Goal: Task Accomplishment & Management: Use online tool/utility

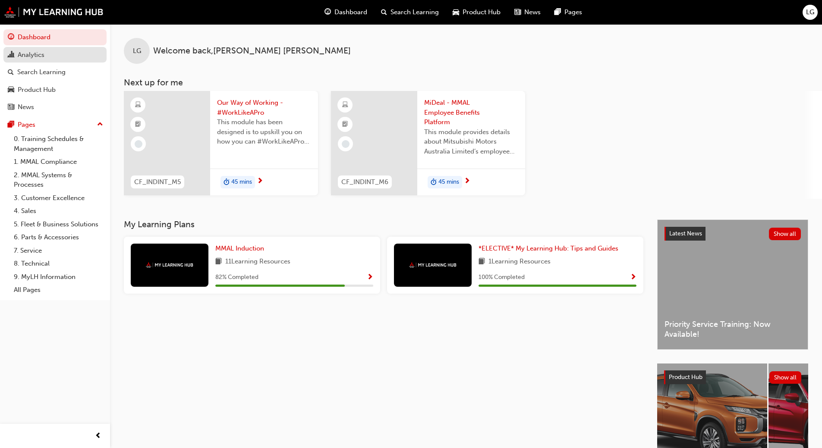
click at [32, 55] on div "Analytics" at bounding box center [31, 55] width 27 height 10
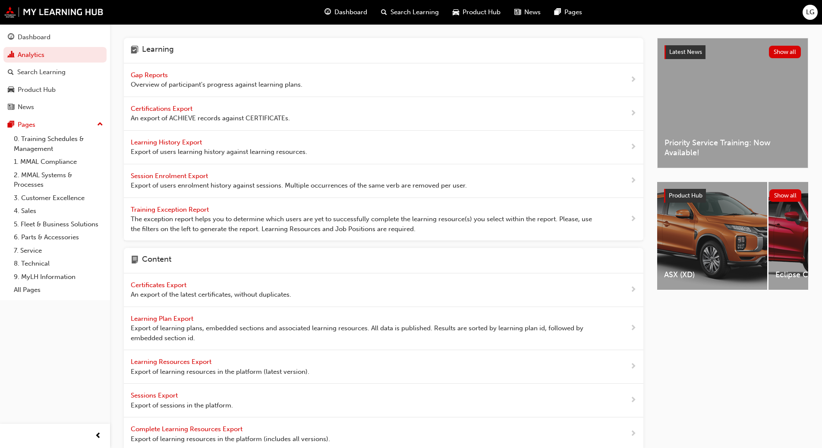
click at [144, 76] on span "Gap Reports" at bounding box center [150, 75] width 39 height 8
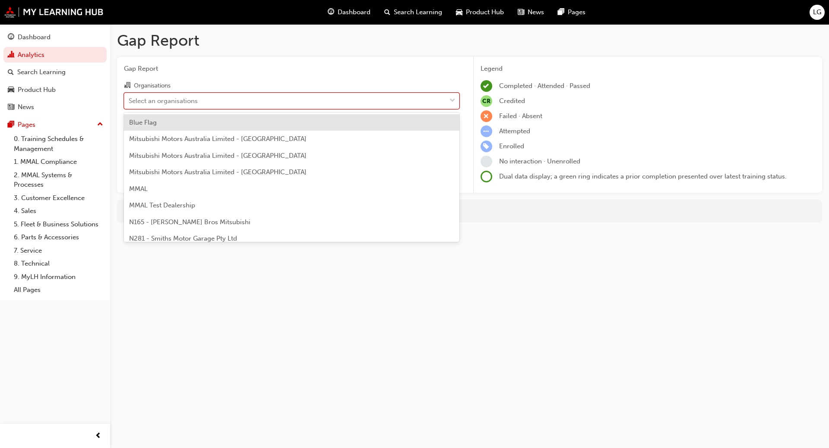
click at [146, 101] on div "Select an organisations" at bounding box center [163, 101] width 69 height 10
click at [129, 101] on input "Organisations option Blue Flag focused, 1 of 202. 202 results available. Use Up…" at bounding box center [129, 100] width 1 height 7
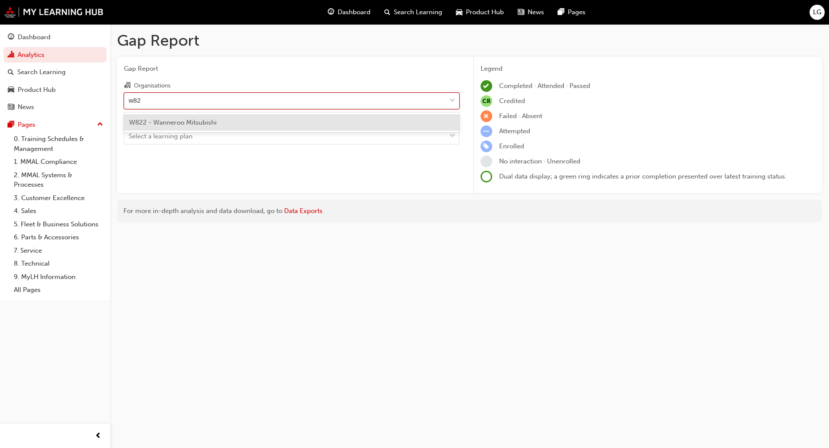
type input "w822"
click at [170, 121] on span "W822 - Wanneroo Mitsubishi" at bounding box center [173, 123] width 88 height 8
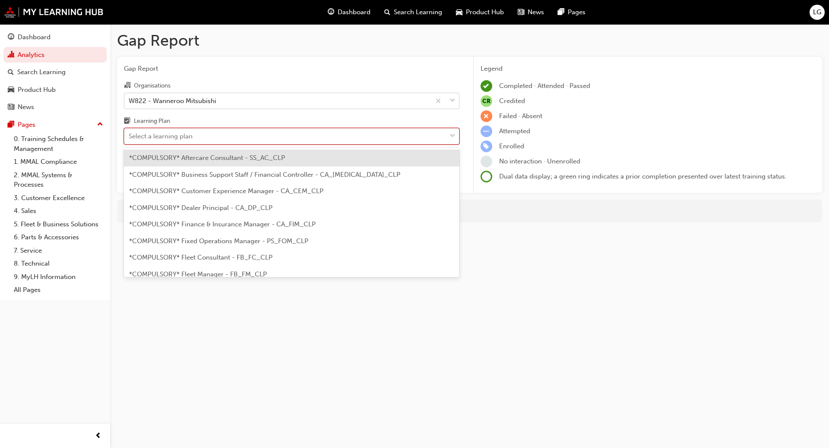
click at [159, 136] on div "Select a learning plan" at bounding box center [161, 137] width 64 height 10
click at [129, 136] on input "Learning Plan option *COMPULSORY* Aftercare Consultant - SS_AC_CLP focused, 1 o…" at bounding box center [129, 135] width 1 height 7
type input "p"
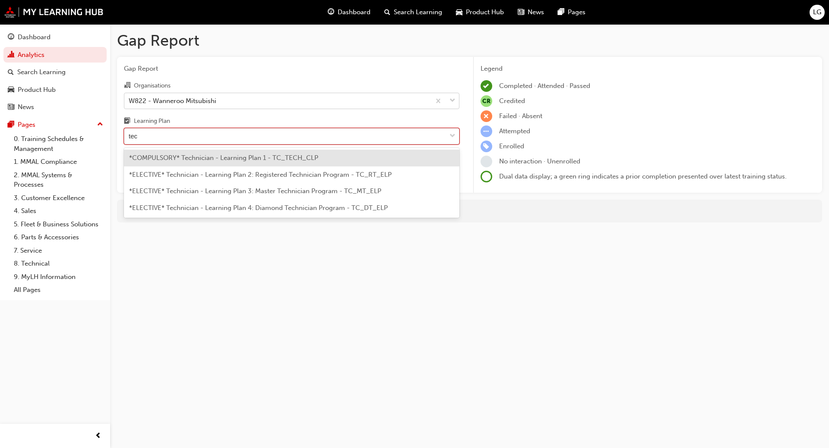
type input "tech"
click at [190, 155] on span "*COMPULSORY* Technician - Learning Plan 1 - TC_TECH_CLP" at bounding box center [223, 158] width 189 height 8
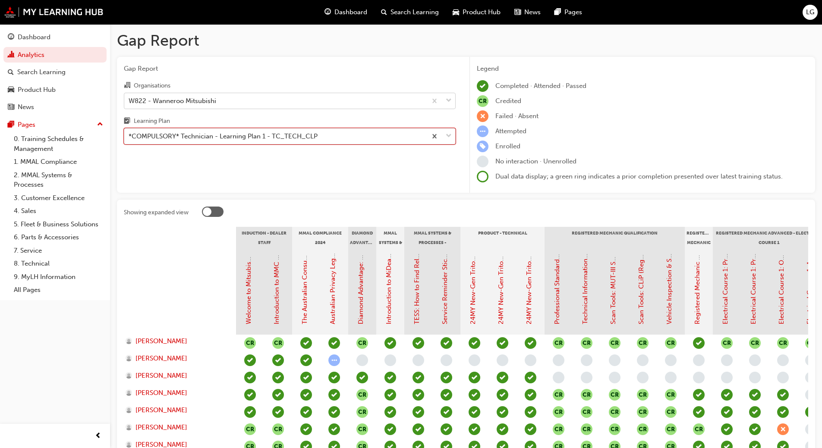
click at [163, 136] on div "*COMPULSORY* Technician - Learning Plan 1 - TC_TECH_CLP" at bounding box center [223, 137] width 189 height 10
click at [129, 136] on input "Learning Plan option *COMPULSORY* Technician - Learning Plan 1 - TC_TECH_CLP, s…" at bounding box center [129, 135] width 1 height 7
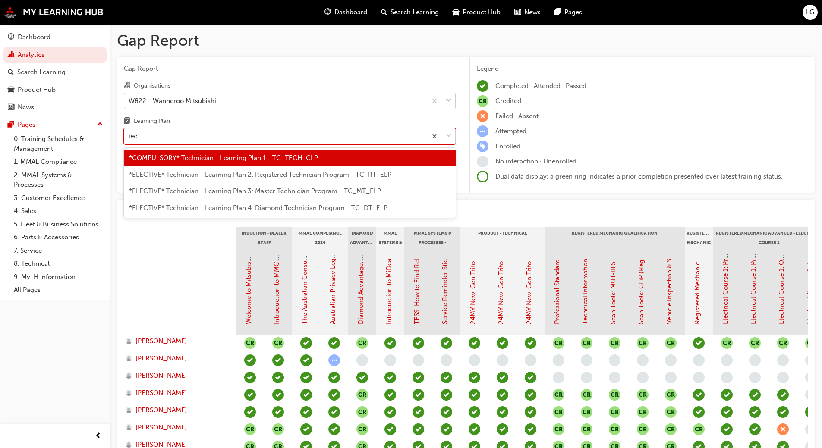
type input "tec"
click at [181, 100] on div "W822 - Wanneroo Mitsubishi" at bounding box center [173, 101] width 88 height 10
click at [129, 100] on input "Organisations W822 - Wanneroo Mitsubishi" at bounding box center [129, 100] width 1 height 7
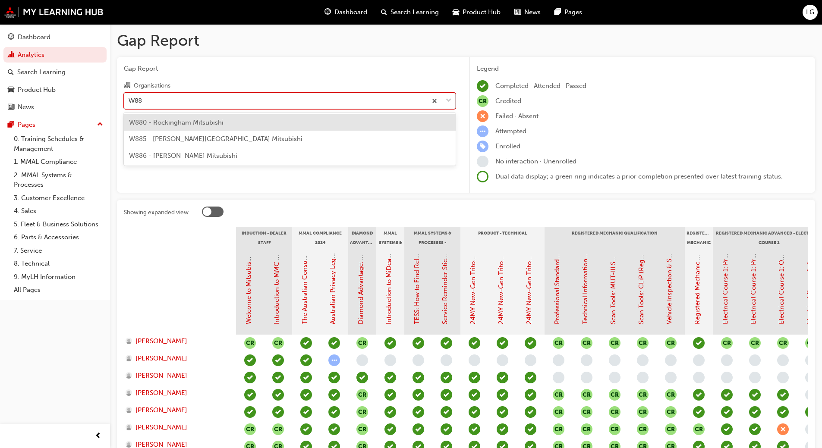
type input "W885"
click at [177, 120] on span "W885 - [PERSON_NAME][GEOGRAPHIC_DATA] Mitsubishi" at bounding box center [215, 123] width 173 height 8
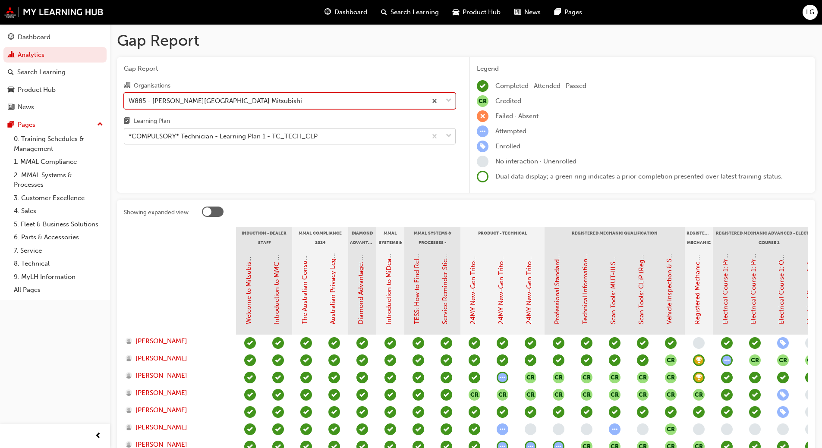
click at [149, 140] on div "*COMPULSORY* Technician - Learning Plan 1 - TC_TECH_CLP" at bounding box center [223, 137] width 189 height 10
click at [129, 140] on input "Learning Plan *COMPULSORY* Technician - Learning Plan 1 - TC_TECH_CLP" at bounding box center [129, 135] width 1 height 7
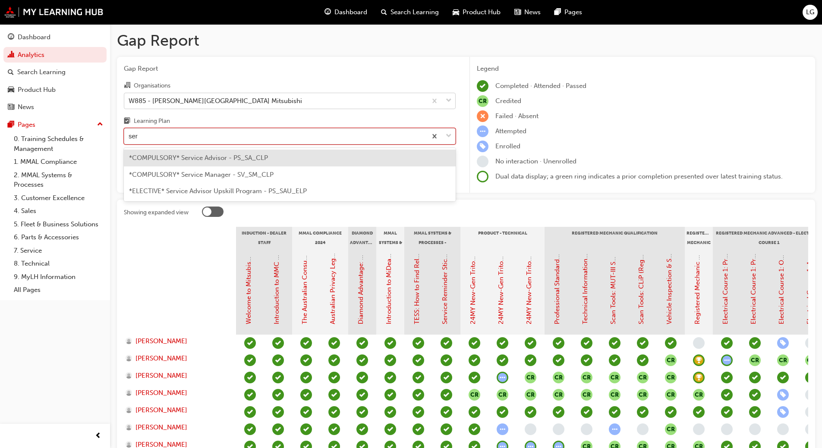
type input "serv"
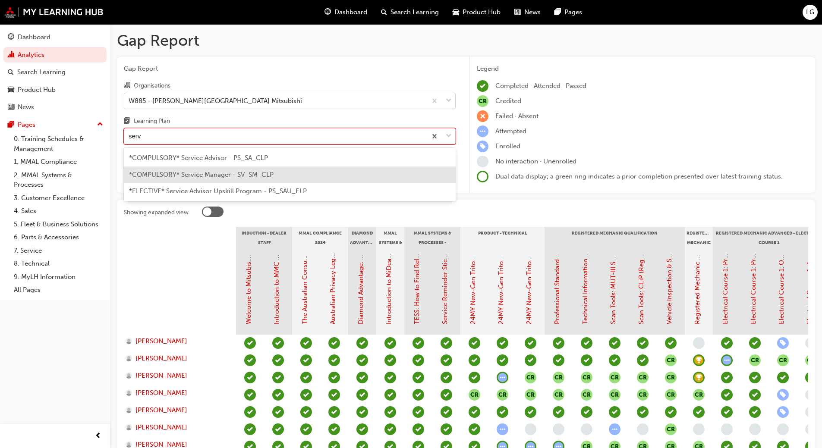
click at [173, 173] on span "*COMPULSORY* Service Manager - SV_SM_CLP" at bounding box center [201, 175] width 145 height 8
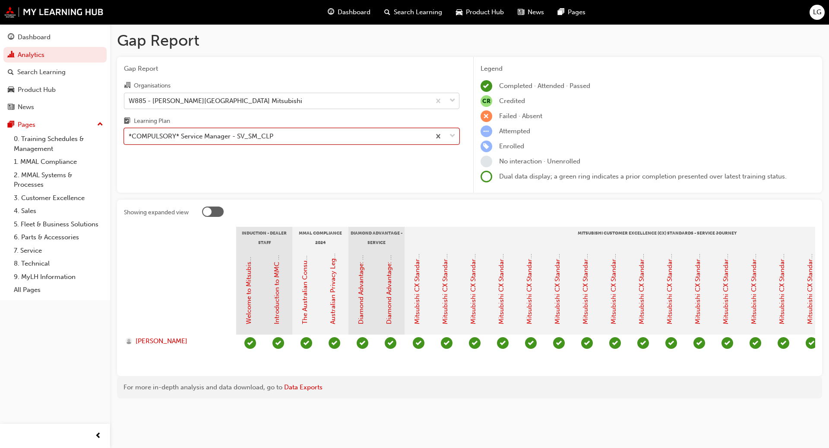
click at [159, 138] on div "*COMPULSORY* Service Manager - SV_SM_CLP" at bounding box center [201, 137] width 145 height 10
click at [129, 138] on input "Learning Plan option *COMPULSORY* Service Manager - SV_SM_CLP, selected. 0 resu…" at bounding box center [129, 135] width 1 height 7
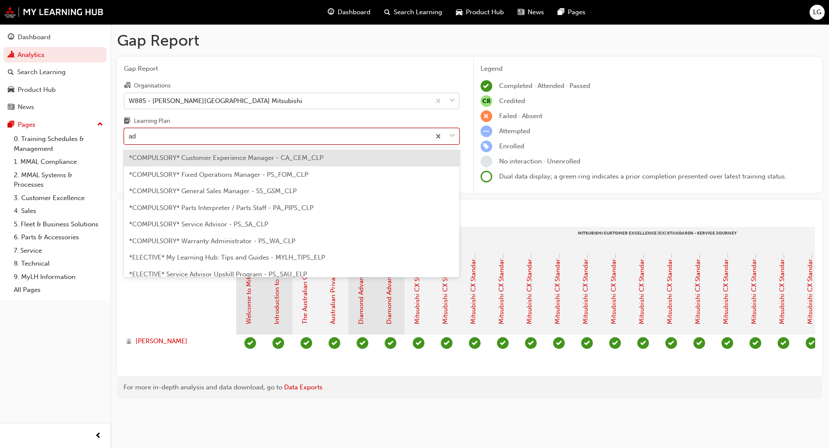
type input "adv"
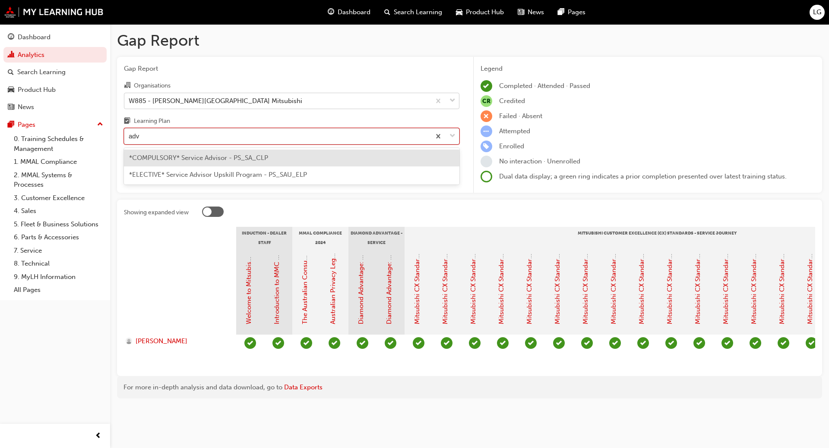
click at [161, 156] on span "*COMPULSORY* Service Advisor - PS_SA_CLP" at bounding box center [198, 158] width 139 height 8
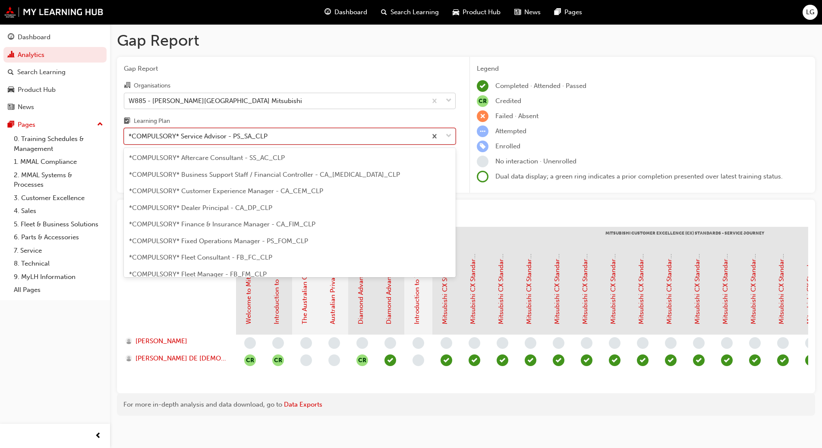
click at [157, 134] on div "*COMPULSORY* Service Advisor - PS_SA_CLP" at bounding box center [198, 137] width 139 height 10
click at [129, 134] on input "Learning Plan option *COMPULSORY* Service Advisor - PS_SA_CLP, selected. option…" at bounding box center [129, 135] width 1 height 7
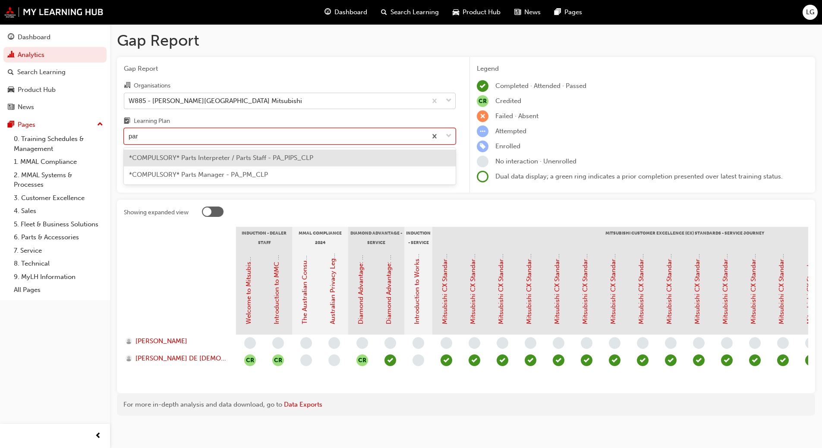
type input "part"
click at [169, 154] on div "*COMPULSORY* Parts Interpreter / Parts Staff - PA_PIPS_CLP" at bounding box center [290, 158] width 332 height 17
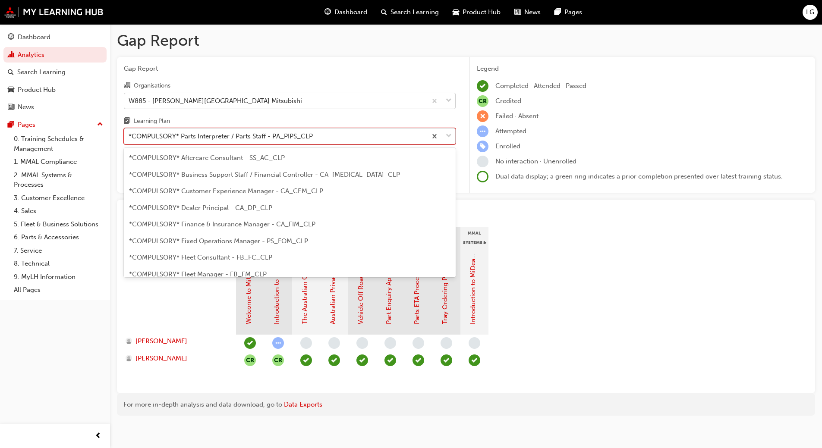
click at [179, 139] on div "*COMPULSORY* Parts Interpreter / Parts Staff - PA_PIPS_CLP" at bounding box center [221, 137] width 184 height 10
click at [129, 139] on input "Learning Plan option *COMPULSORY* Parts Interpreter / Parts Staff - PA_PIPS_CLP…" at bounding box center [129, 135] width 1 height 7
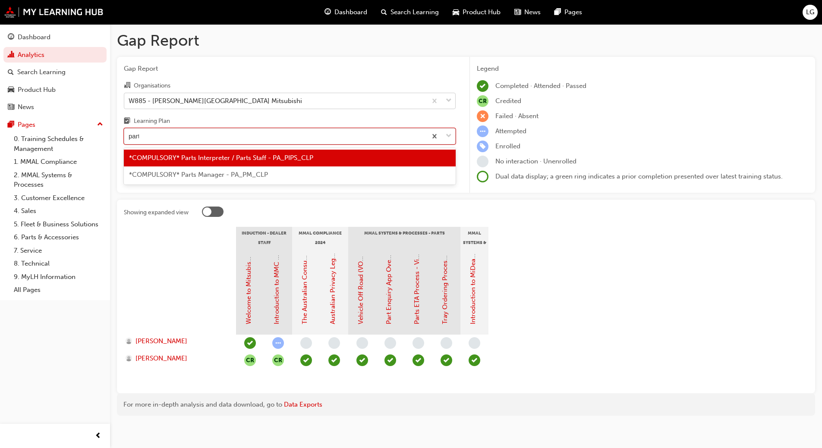
type input "parts"
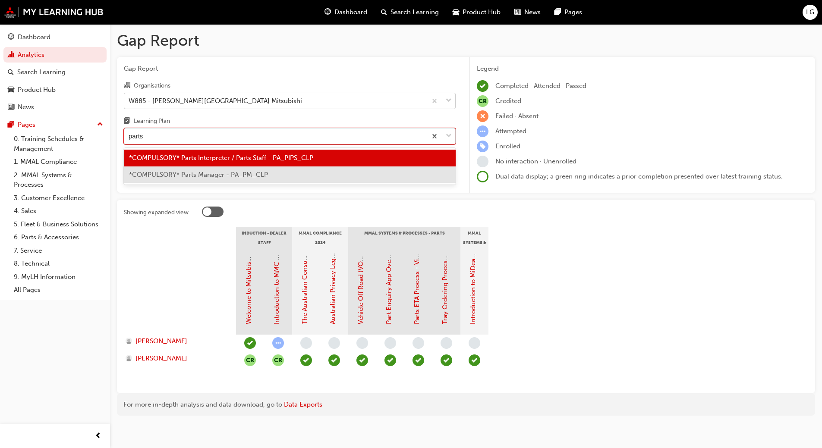
click at [183, 174] on span "*COMPULSORY* Parts Manager - PA_PM_CLP" at bounding box center [198, 175] width 139 height 8
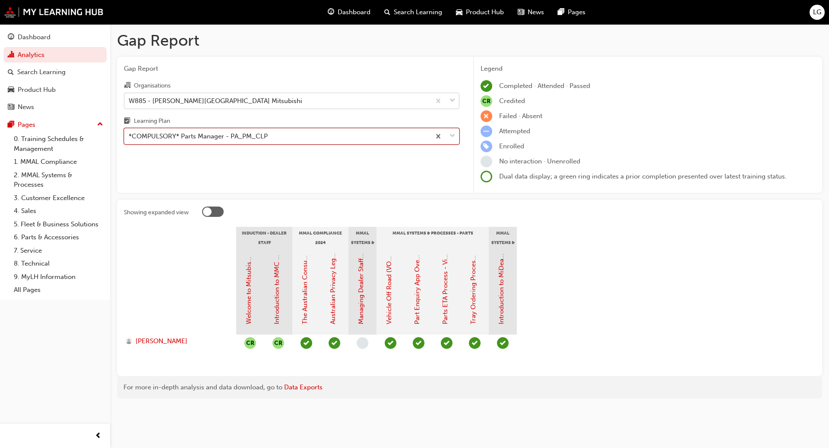
click at [178, 138] on div "*COMPULSORY* Parts Manager - PA_PM_CLP" at bounding box center [198, 137] width 139 height 10
click at [129, 138] on input "Learning Plan option *COMPULSORY* Parts Manager - PA_PM_CLP, selected. 0 result…" at bounding box center [129, 135] width 1 height 7
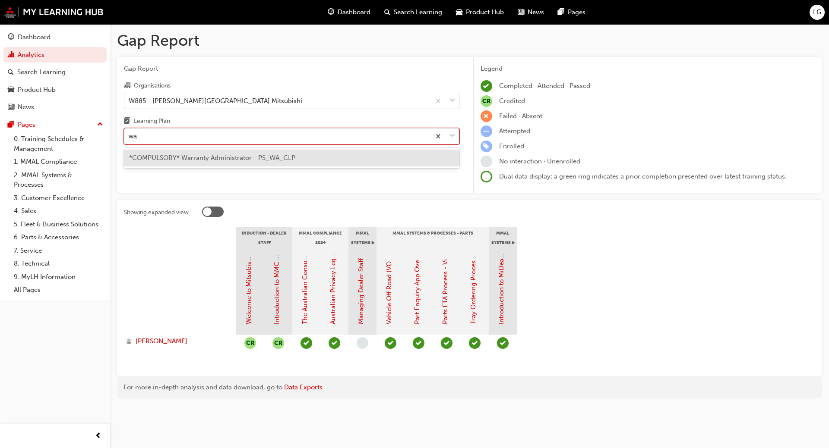
type input "war"
click at [181, 162] on div "*COMPULSORY* Warranty Administrator - PS_WA_CLP" at bounding box center [291, 158] width 335 height 17
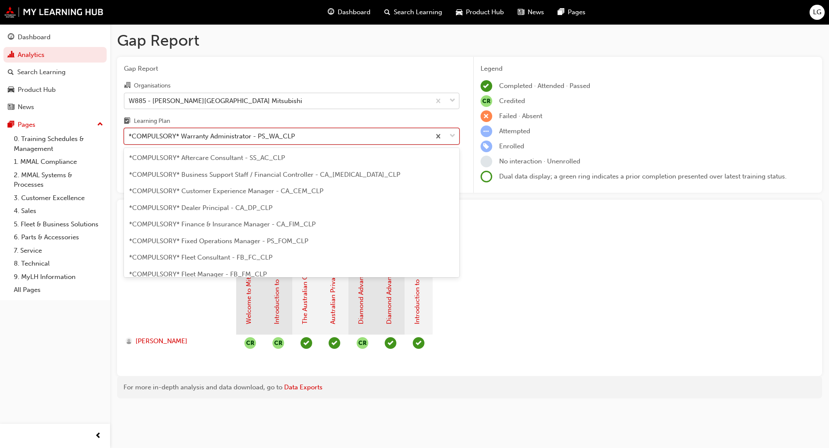
click at [179, 136] on div "*COMPULSORY* Warranty Administrator - PS_WA_CLP" at bounding box center [212, 137] width 166 height 10
click at [129, 136] on input "Learning Plan option *COMPULSORY* Warranty Administrator - PS_WA_CLP, selected.…" at bounding box center [129, 135] width 1 height 7
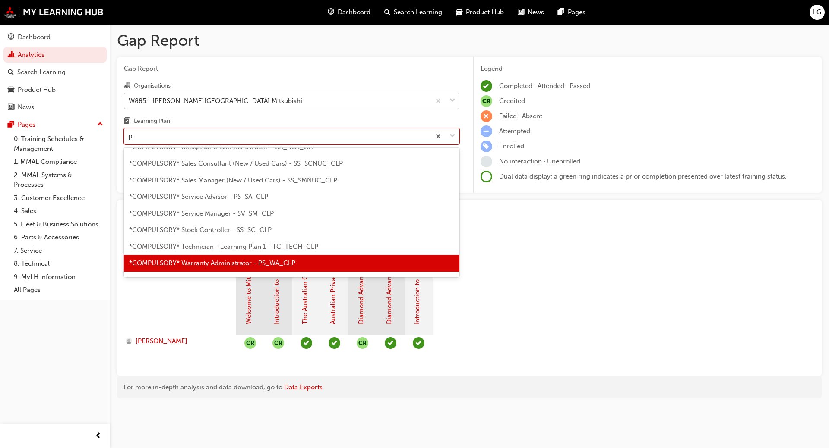
scroll to position [40, 0]
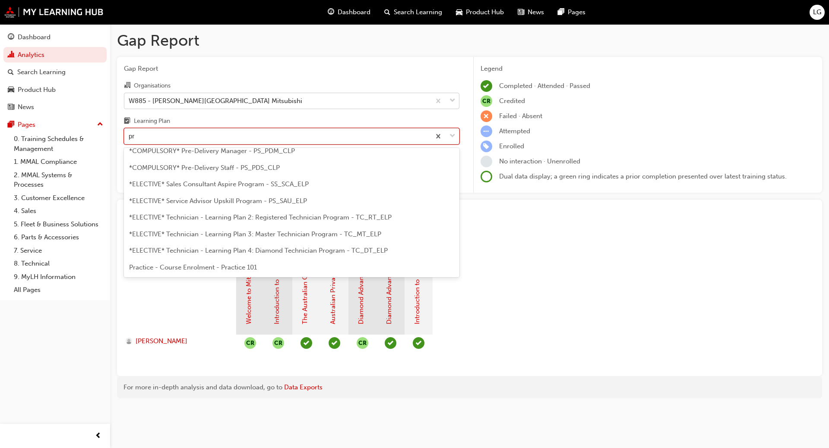
type input "pre"
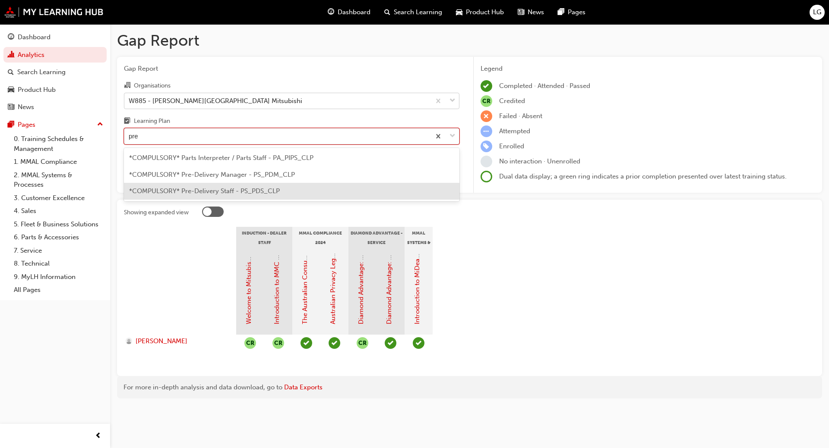
click at [171, 189] on span "*COMPULSORY* Pre-Delivery Staff - PS_PDS_CLP" at bounding box center [204, 191] width 151 height 8
